Goal: Task Accomplishment & Management: Use online tool/utility

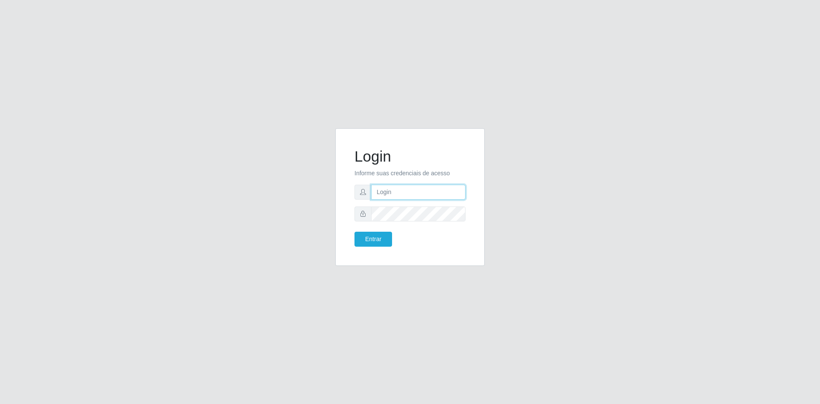
type input "[EMAIL_ADDRESS][DOMAIN_NAME]"
click at [374, 239] on button "Entrar" at bounding box center [374, 239] width 38 height 15
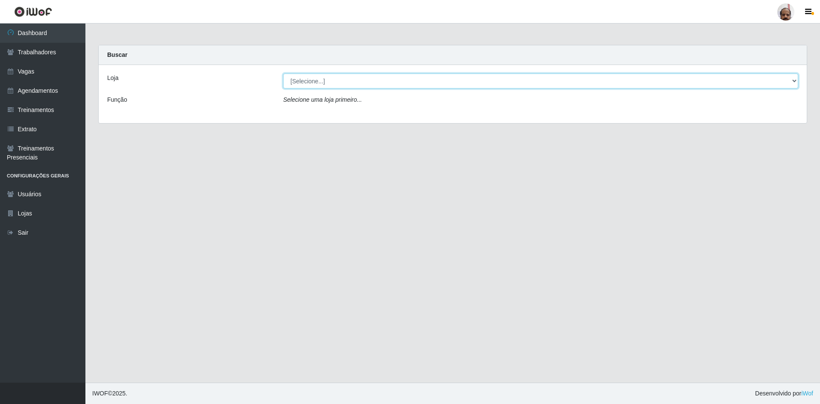
click at [416, 86] on select "[Selecione...] Mar Vermelho - Loja 05" at bounding box center [540, 81] width 515 height 15
select select "252"
click at [283, 74] on select "[Selecione...] Mar Vermelho - Loja 05" at bounding box center [540, 81] width 515 height 15
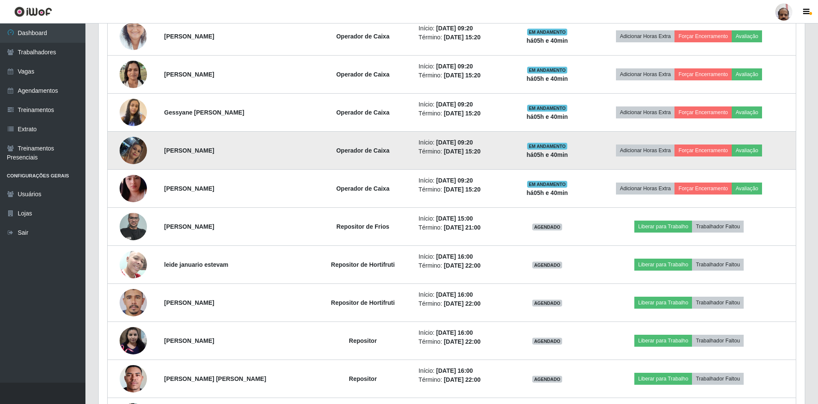
scroll to position [385, 0]
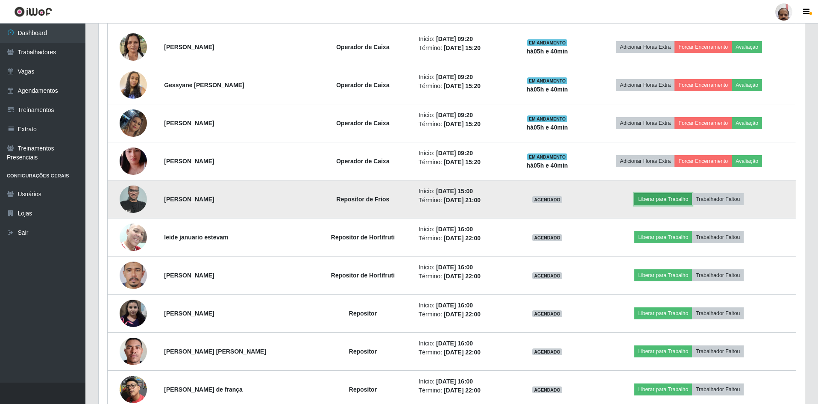
click at [659, 199] on button "Liberar para Trabalho" at bounding box center [664, 199] width 58 height 12
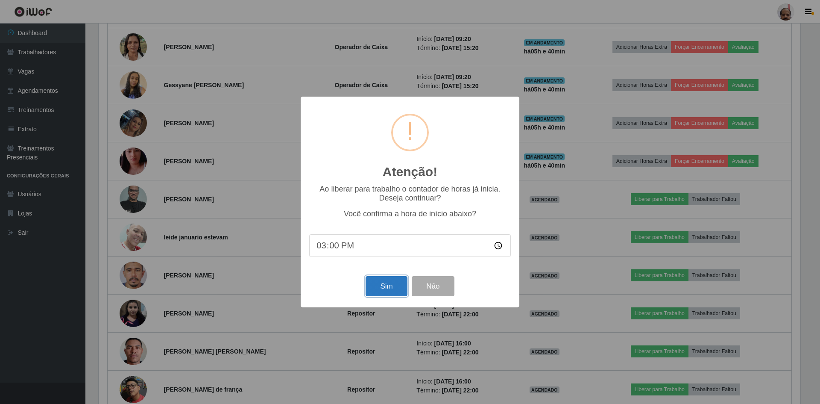
click at [381, 287] on button "Sim" at bounding box center [386, 286] width 41 height 20
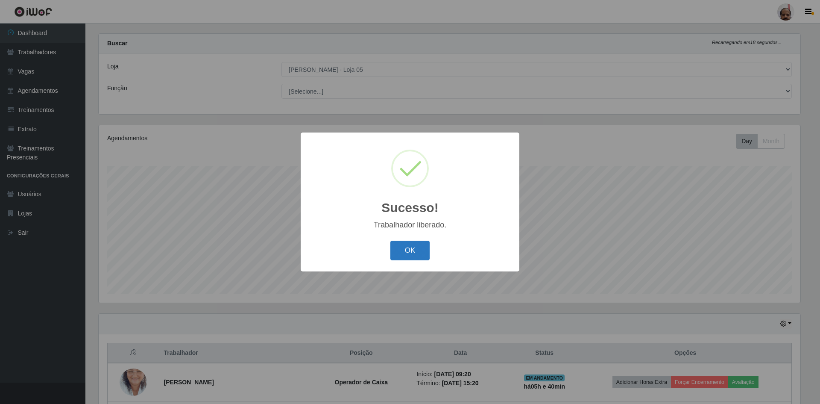
click at [415, 250] on button "OK" at bounding box center [411, 251] width 40 height 20
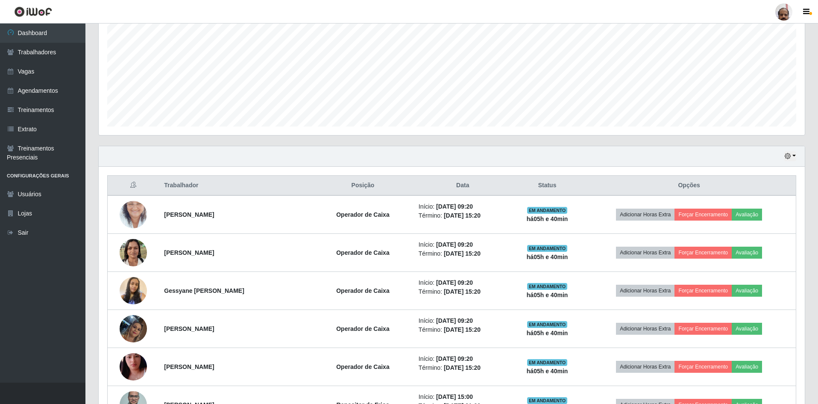
scroll to position [97, 0]
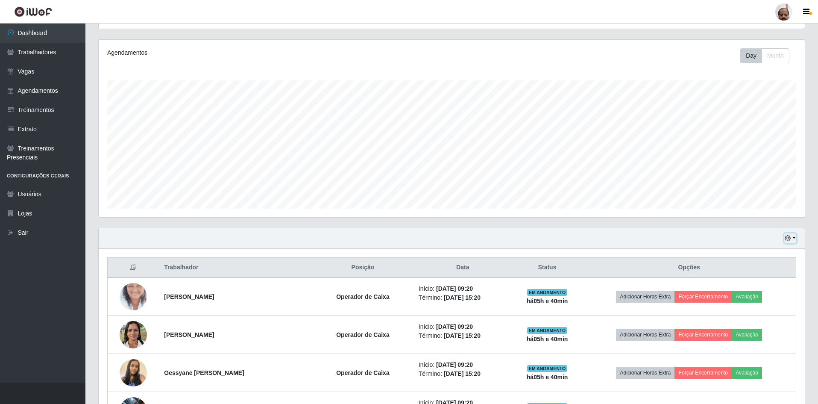
click at [794, 238] on button "button" at bounding box center [791, 238] width 12 height 10
click at [752, 289] on button "3 dias" at bounding box center [763, 289] width 68 height 18
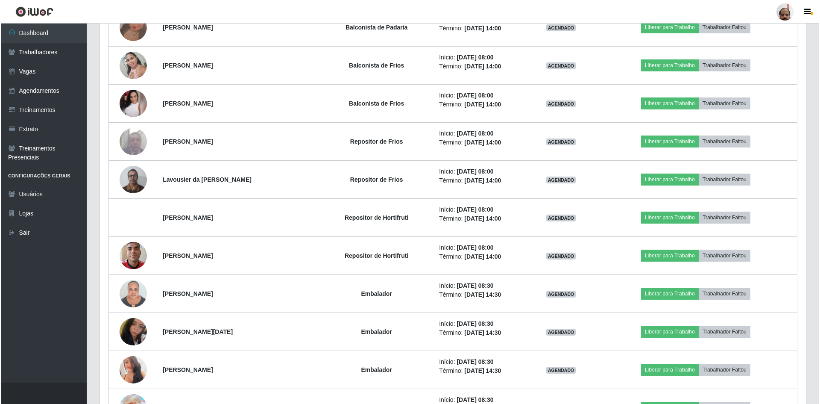
scroll to position [1550, 0]
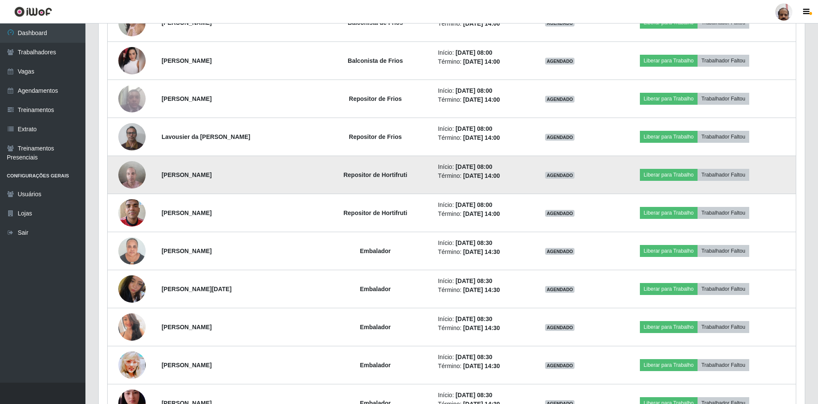
click at [135, 170] on img at bounding box center [131, 174] width 27 height 36
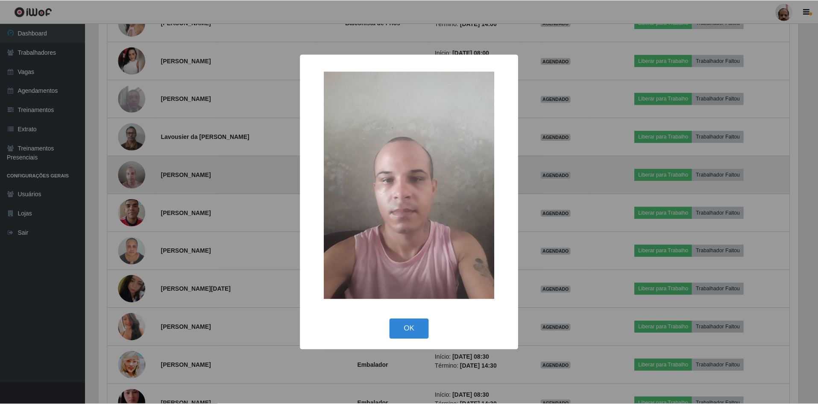
scroll to position [177, 702]
click at [135, 170] on div "× OK Cancel" at bounding box center [410, 202] width 820 height 404
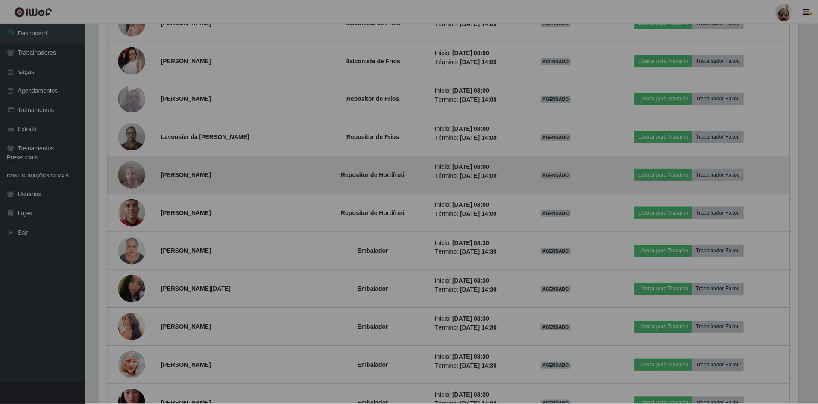
scroll to position [177, 706]
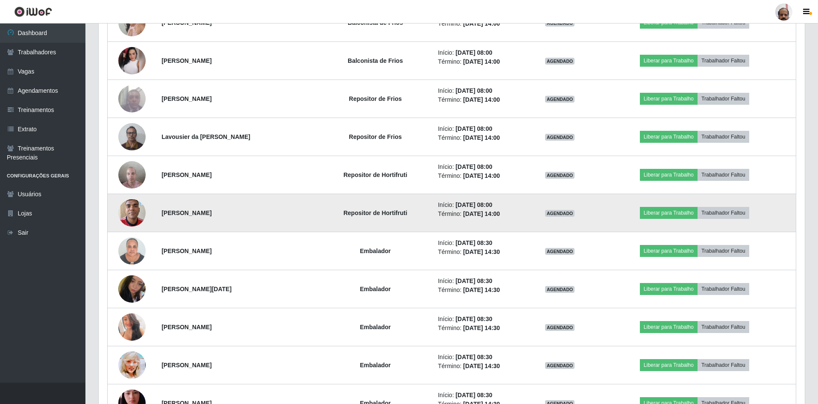
click at [130, 207] on img at bounding box center [131, 212] width 27 height 36
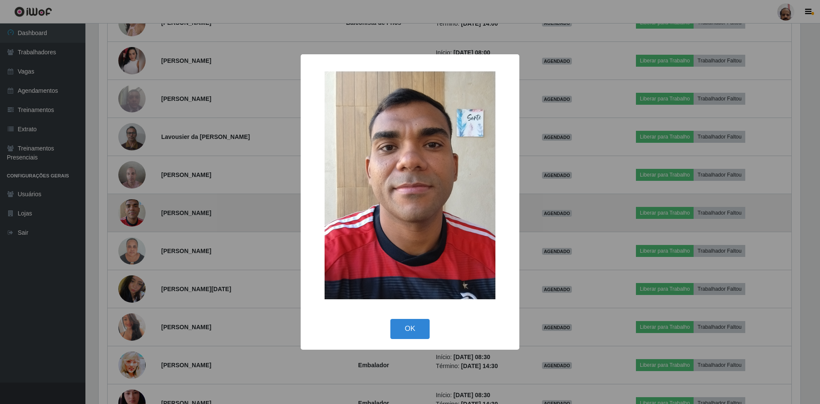
click at [130, 207] on div "× OK Cancel" at bounding box center [410, 202] width 820 height 404
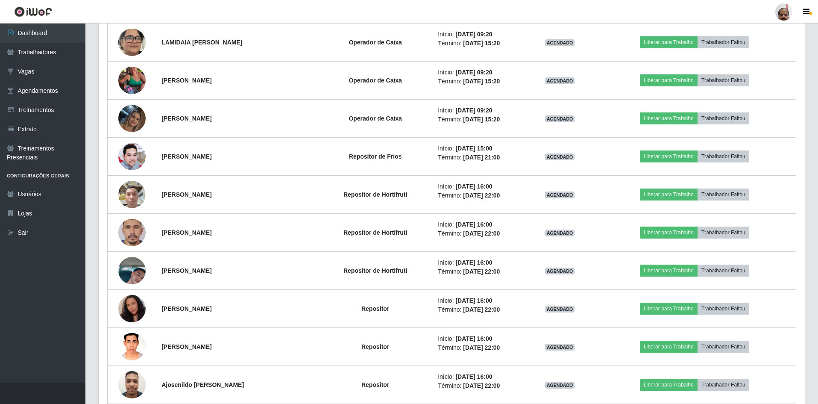
scroll to position [2106, 0]
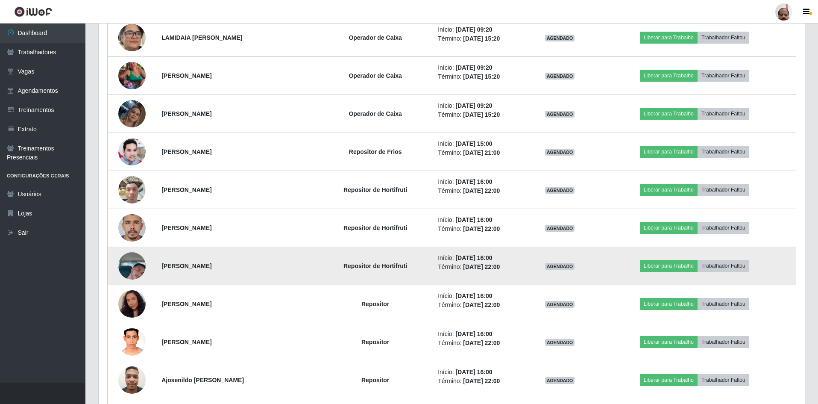
click at [123, 262] on img at bounding box center [131, 265] width 27 height 49
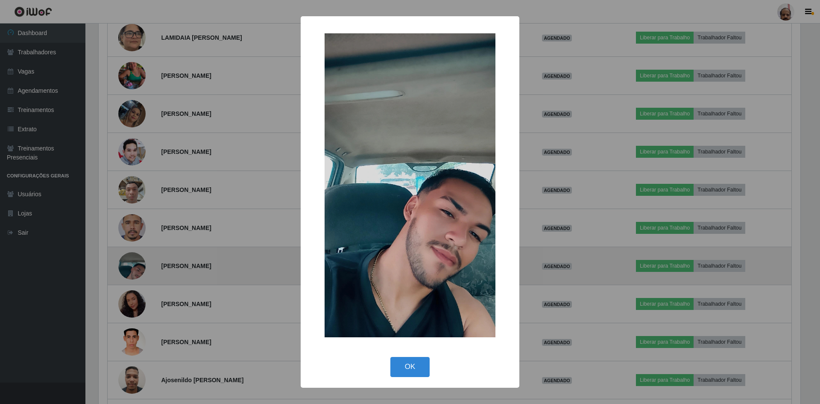
click at [123, 262] on div "× OK Cancel" at bounding box center [410, 202] width 820 height 404
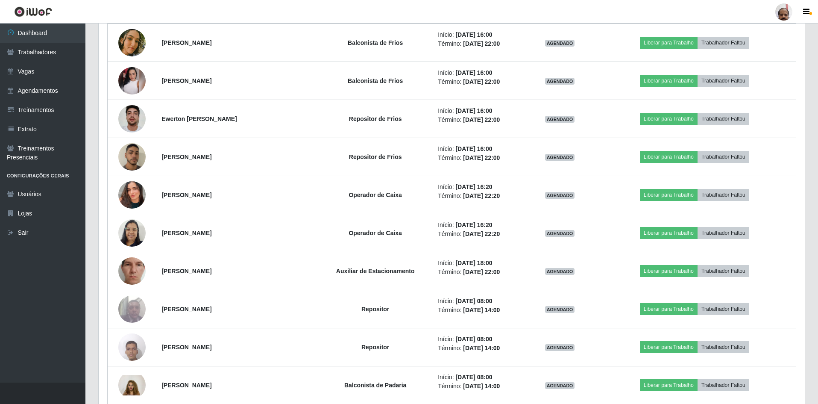
scroll to position [4584, 0]
